Goal: Obtain resource: Obtain resource

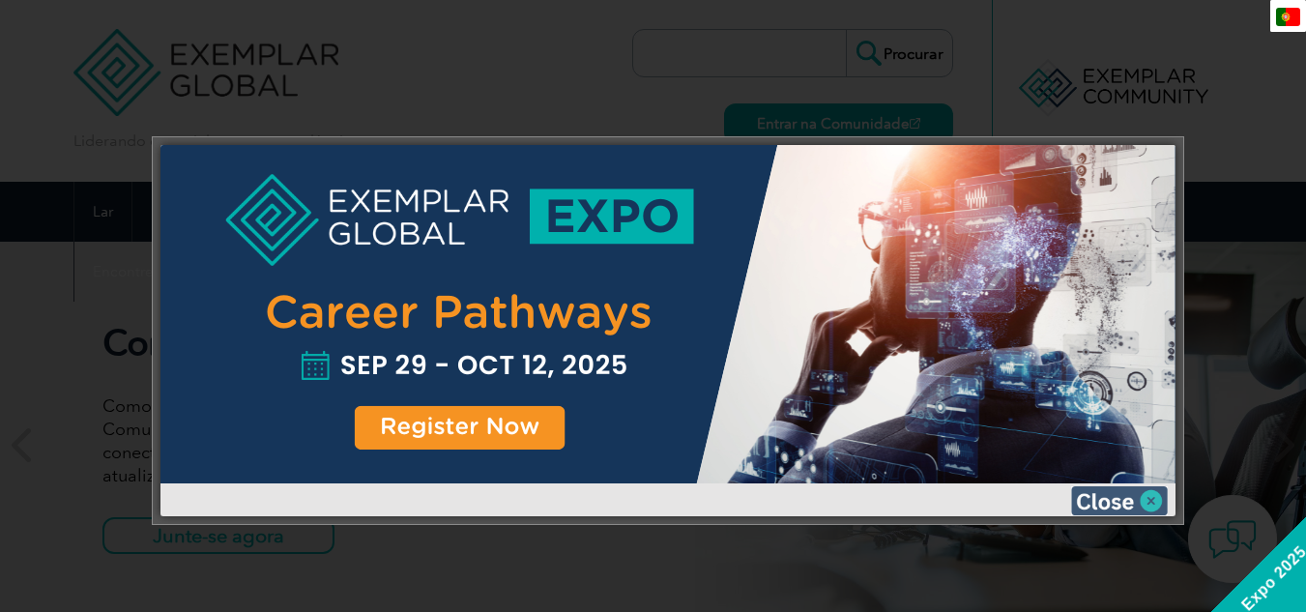
click at [1150, 505] on img at bounding box center [1119, 500] width 97 height 29
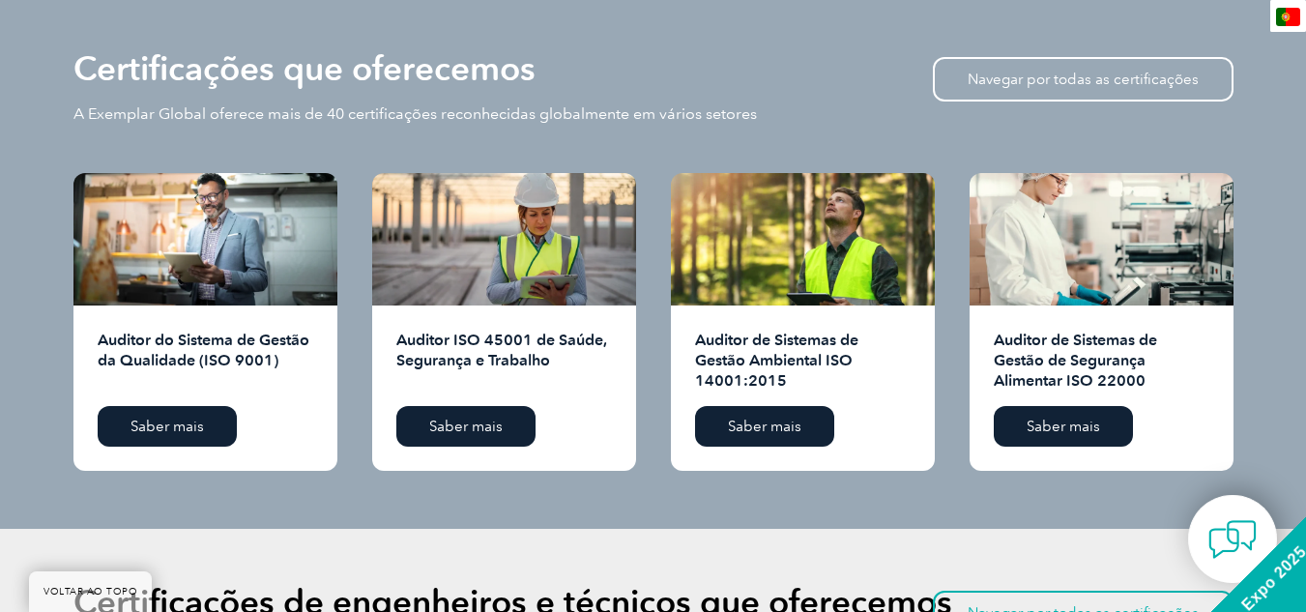
scroll to position [1933, 0]
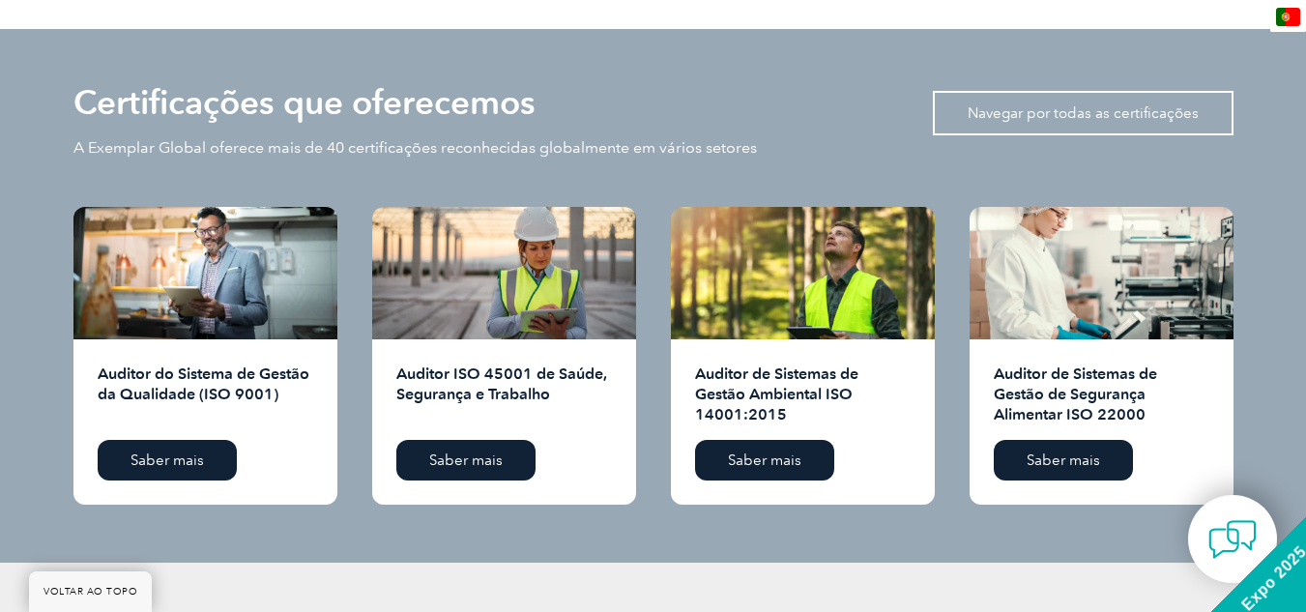
click at [1069, 103] on link "Navegar por todas as certificações" at bounding box center [1083, 113] width 301 height 44
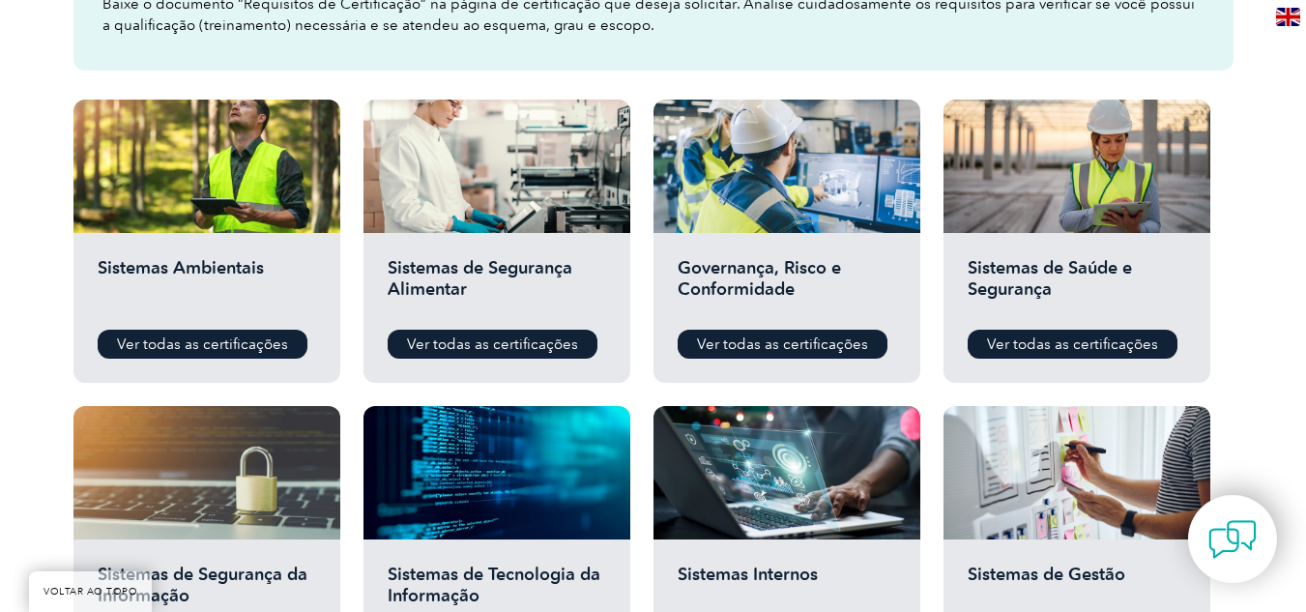
scroll to position [677, 0]
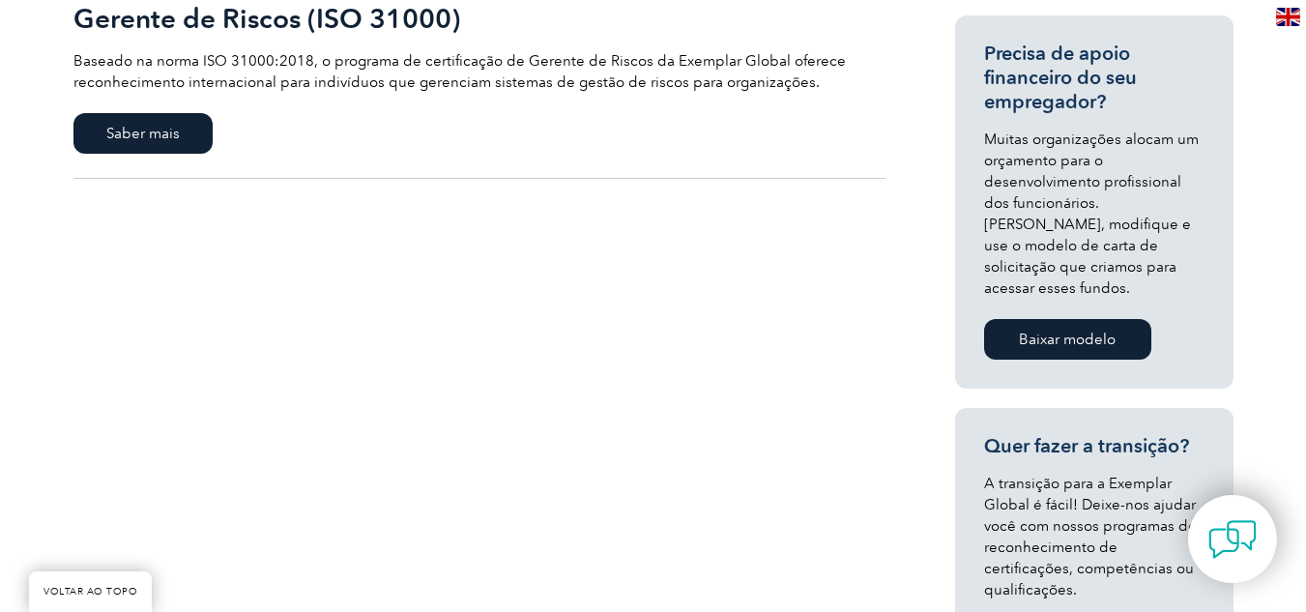
scroll to position [483, 0]
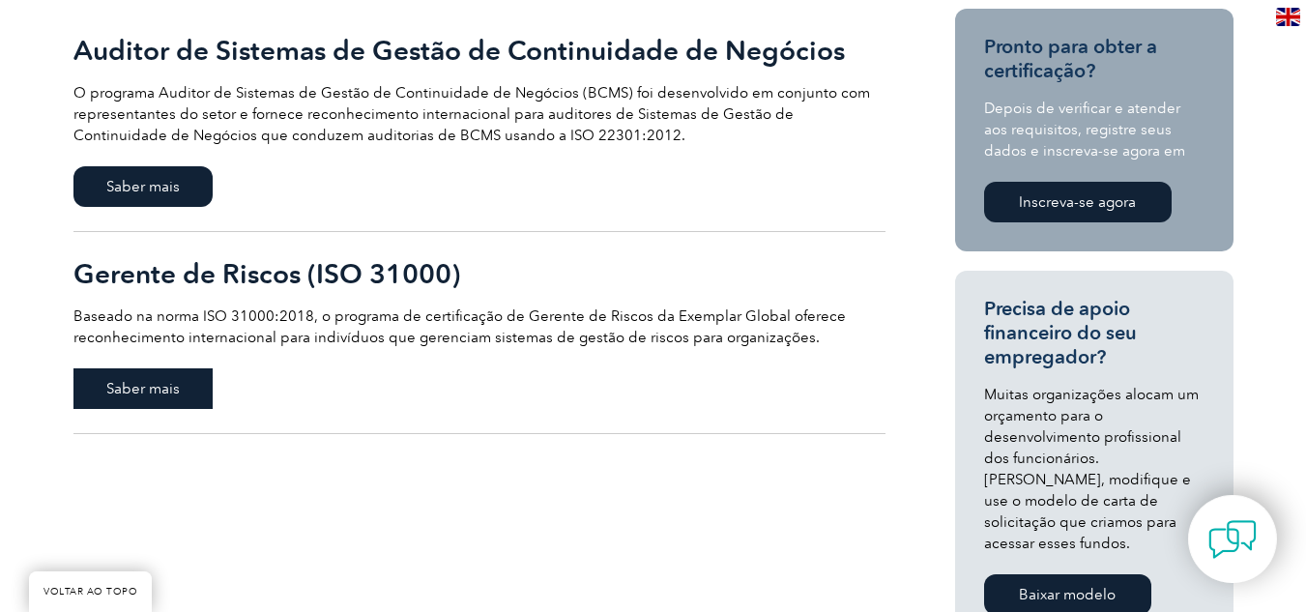
click at [124, 393] on font "Saber mais" at bounding box center [142, 388] width 73 height 17
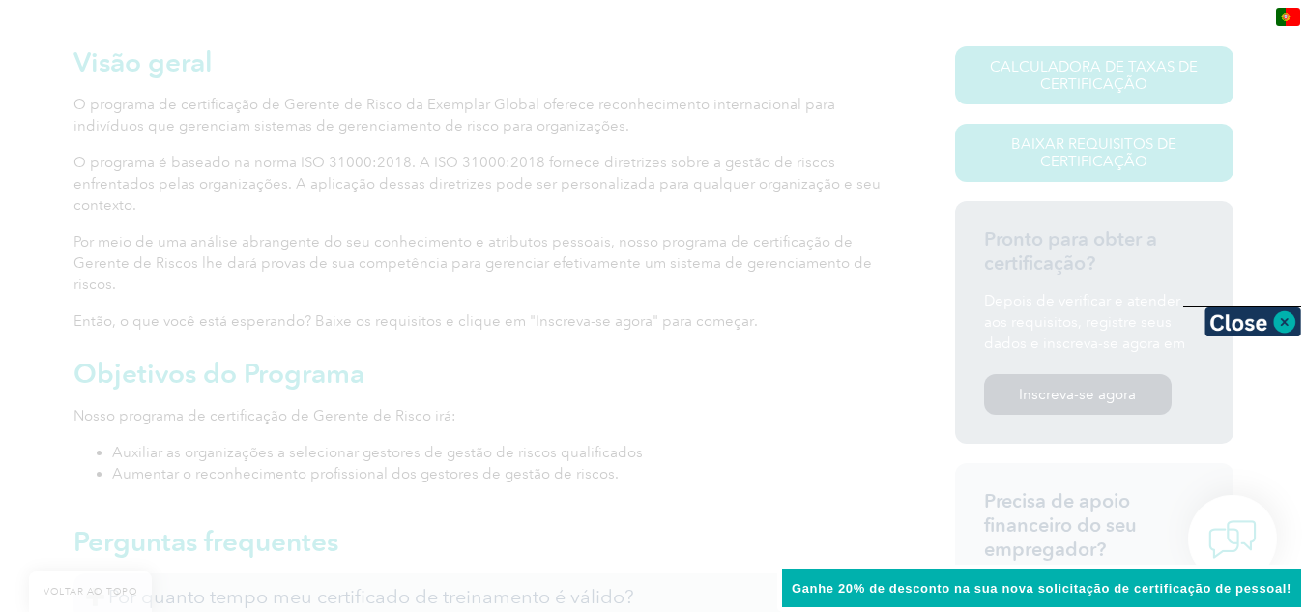
scroll to position [387, 0]
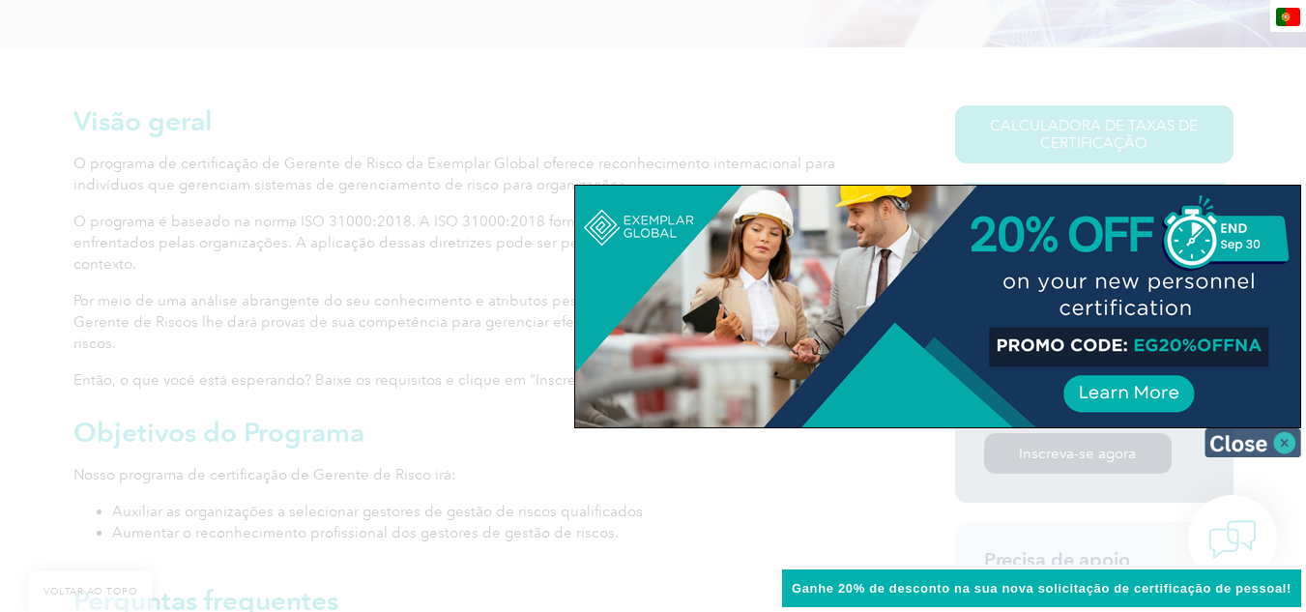
click at [1276, 449] on img at bounding box center [1252, 442] width 97 height 29
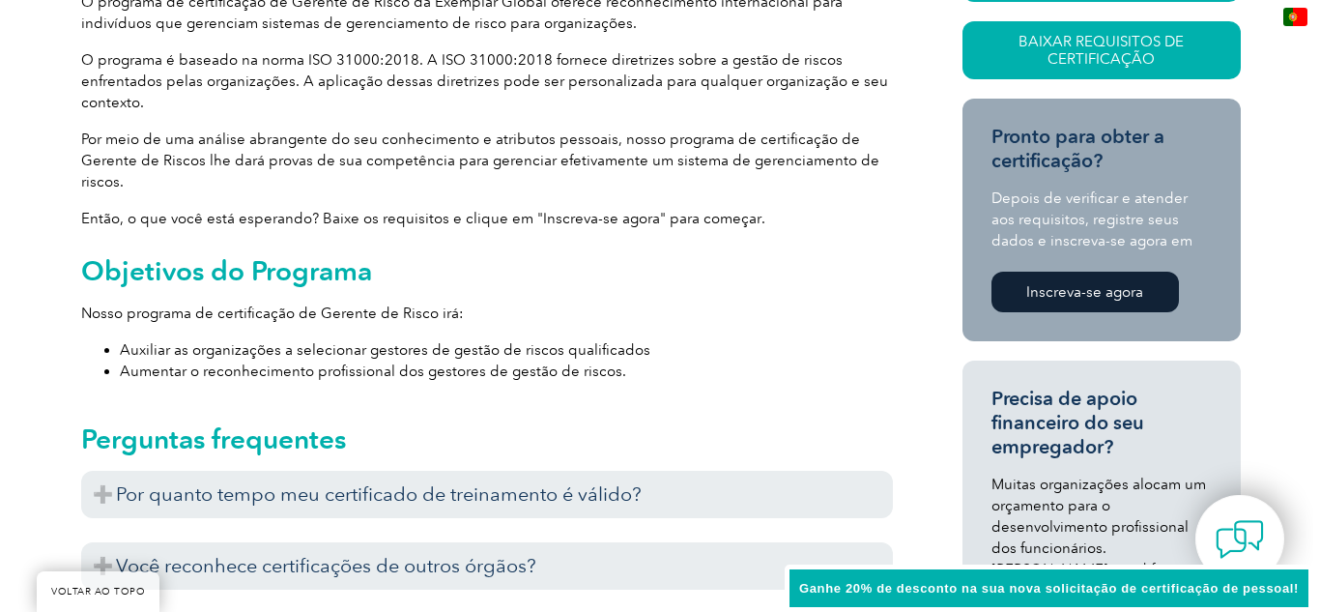
scroll to position [258, 0]
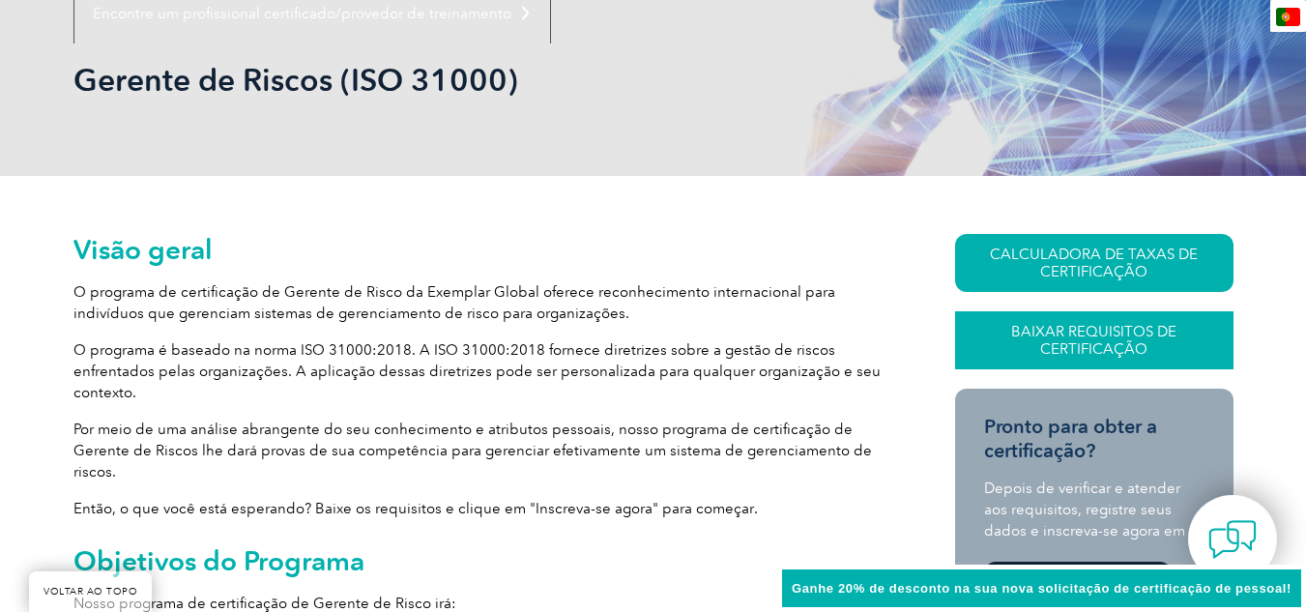
click at [1027, 340] on link "Baixar Requisitos de Certificação" at bounding box center [1094, 340] width 278 height 58
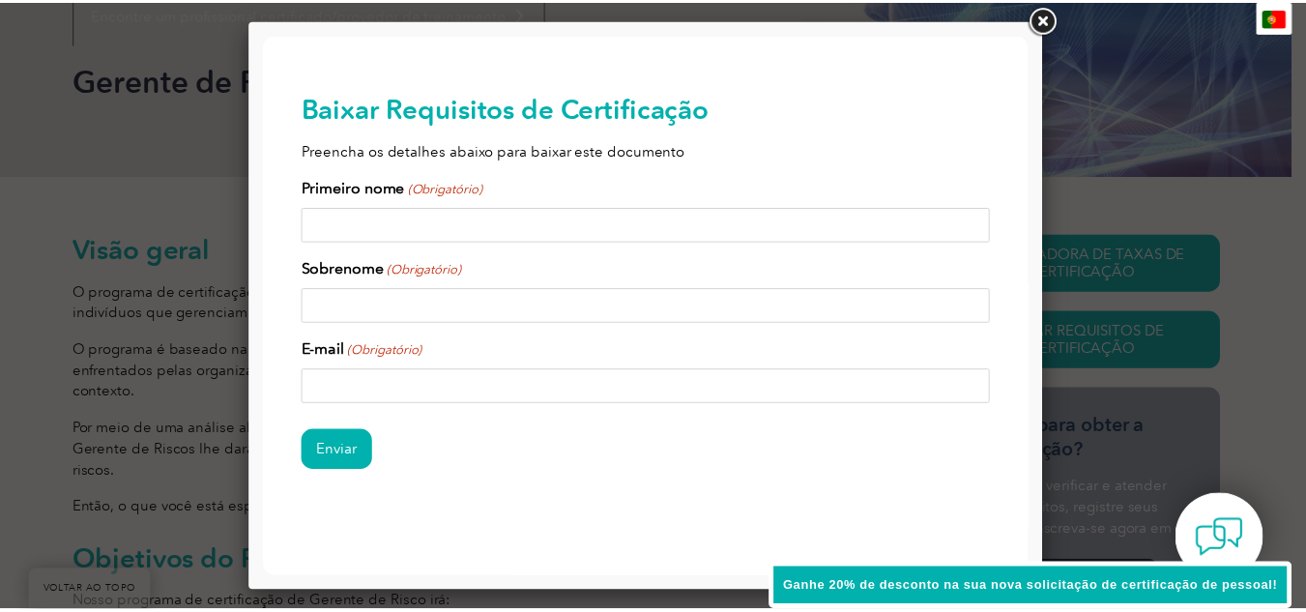
scroll to position [0, 0]
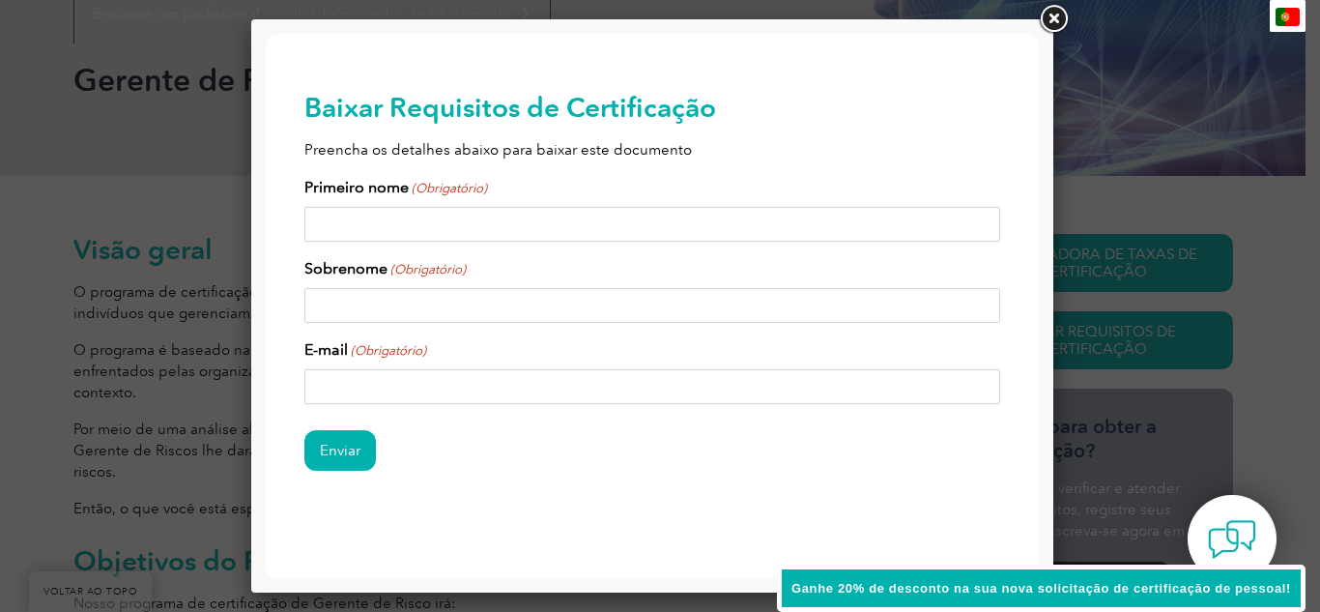
click at [1057, 27] on link at bounding box center [1053, 19] width 35 height 35
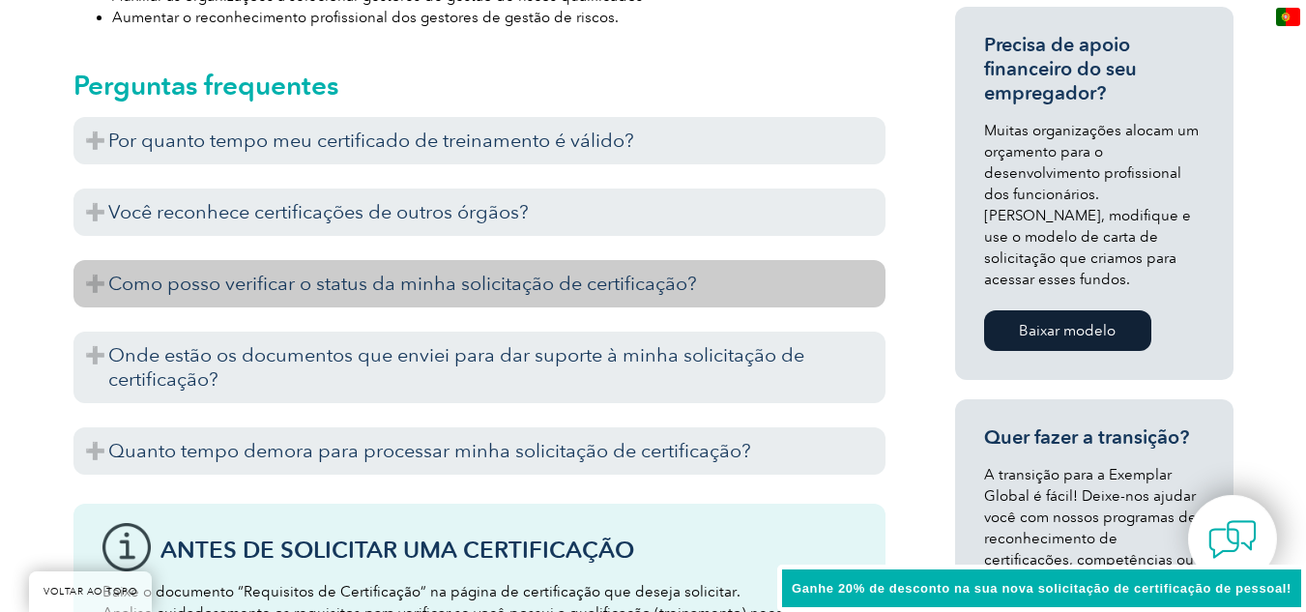
scroll to position [935, 0]
